Goal: Find specific page/section: Find specific page/section

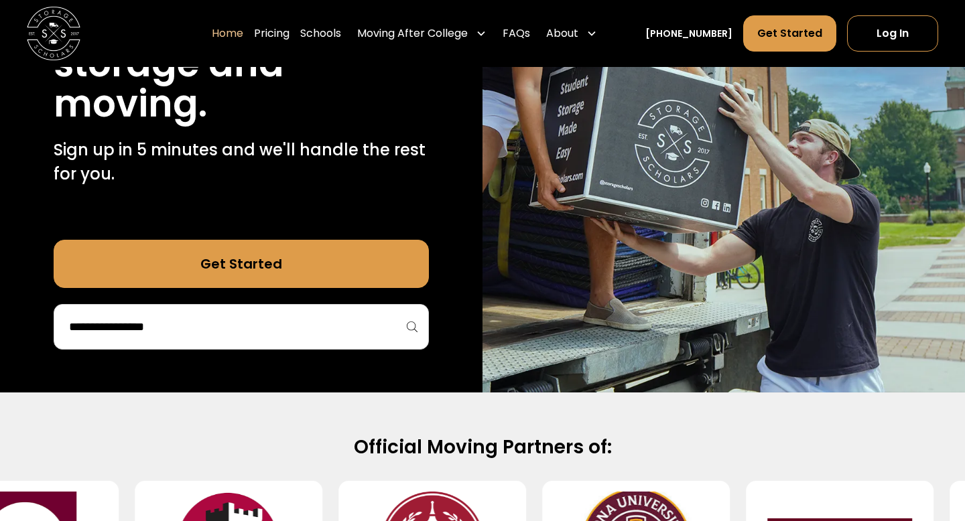
scroll to position [232, 0]
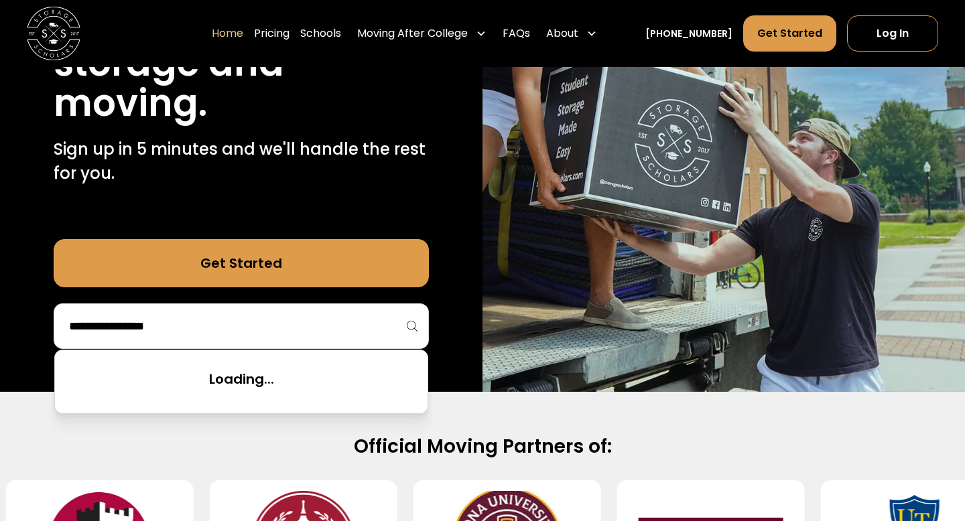
click at [307, 329] on input "search" at bounding box center [241, 326] width 347 height 23
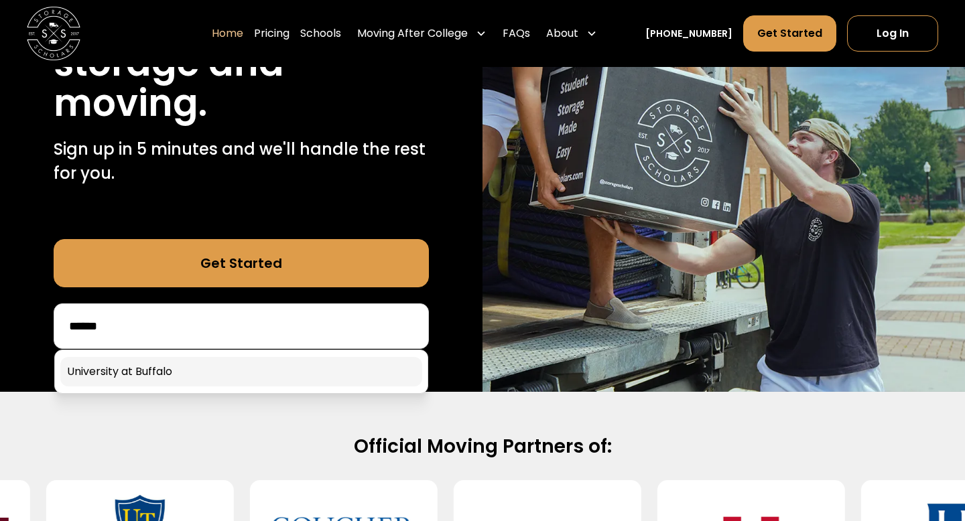
type input "******"
click at [165, 375] on link at bounding box center [241, 371] width 362 height 29
